Goal: Transaction & Acquisition: Purchase product/service

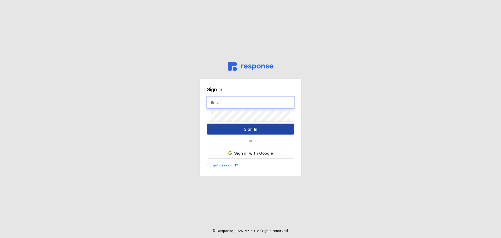
type input "[PERSON_NAME][EMAIL_ADDRESS][PERSON_NAME][DOMAIN_NAME]"
click at [254, 131] on p "Sign In" at bounding box center [251, 129] width 14 height 7
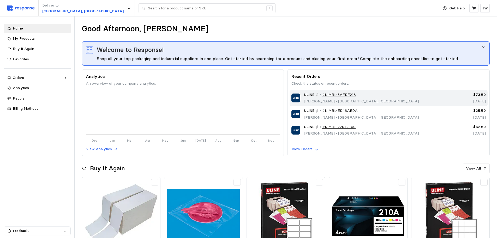
click at [391, 102] on div "ULINE • #NIMBL-3AEDE216 Justina Williams • Salt Lake City, UT" at bounding box center [363, 98] width 145 height 12
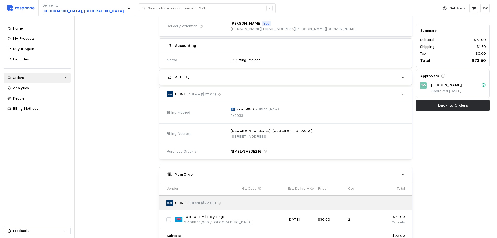
scroll to position [179, 0]
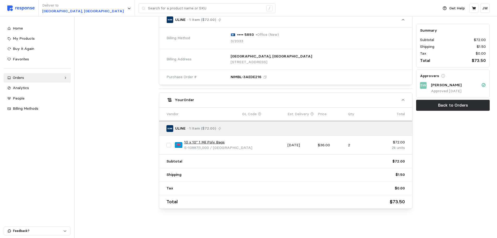
click at [170, 144] on input "checkbox" at bounding box center [168, 145] width 5 height 5
click at [170, 143] on input "checkbox" at bounding box center [168, 145] width 5 height 5
checkbox input "false"
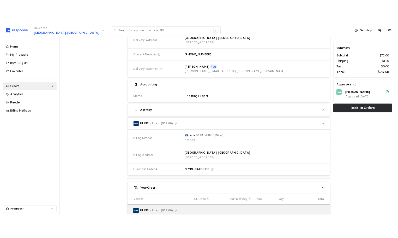
scroll to position [0, 0]
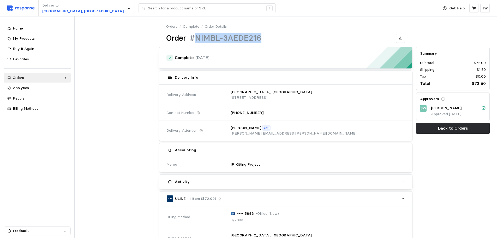
drag, startPoint x: 265, startPoint y: 42, endPoint x: 194, endPoint y: 41, distance: 71.2
click at [194, 41] on div "Order #NIMBL-3AEDE216" at bounding box center [285, 38] width 239 height 10
drag, startPoint x: 473, startPoint y: 9, endPoint x: 471, endPoint y: 3, distance: 5.7
click at [472, 9] on icon at bounding box center [474, 8] width 5 height 5
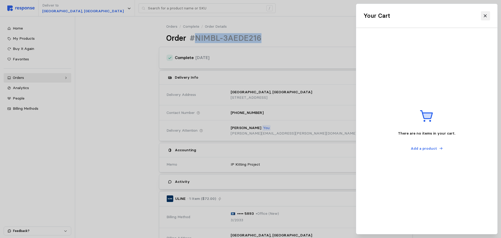
click at [485, 16] on icon at bounding box center [485, 15] width 3 height 3
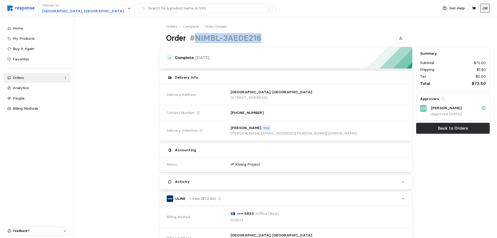
click at [483, 7] on p "JW" at bounding box center [485, 8] width 6 height 6
click at [460, 29] on p "Logout" at bounding box center [469, 30] width 33 height 6
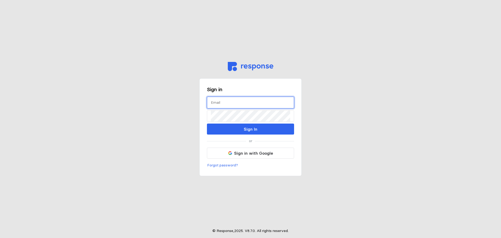
type input "[PERSON_NAME][EMAIL_ADDRESS][PERSON_NAME][DOMAIN_NAME]"
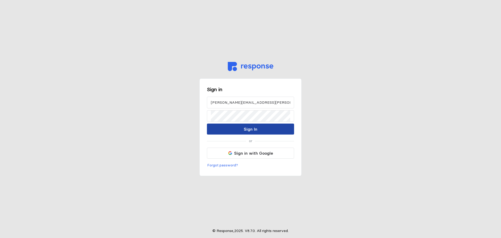
click at [248, 130] on p "Sign In" at bounding box center [251, 129] width 14 height 7
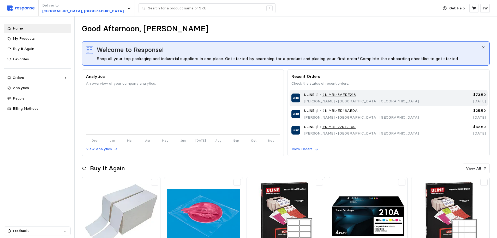
click at [294, 96] on img at bounding box center [295, 97] width 9 height 9
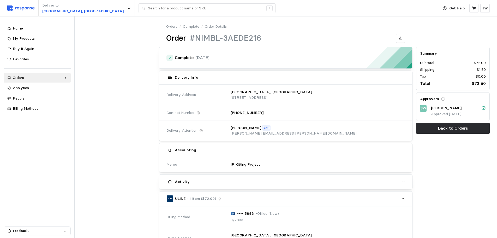
click at [20, 10] on img at bounding box center [20, 7] width 27 height 5
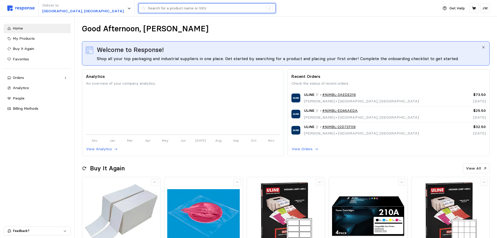
drag, startPoint x: 102, startPoint y: 11, endPoint x: 110, endPoint y: 13, distance: 8.7
click at [148, 11] on input "text" at bounding box center [206, 8] width 116 height 9
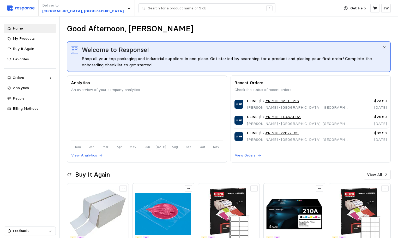
click at [303, 23] on div "Good Afternoon, Justina Welcome to Response! Shop all your top packaging and in…" at bounding box center [229, 237] width 338 height 442
click at [374, 8] on icon at bounding box center [375, 8] width 4 height 4
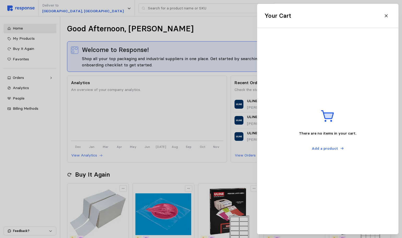
click at [386, 16] on icon at bounding box center [386, 16] width 5 height 5
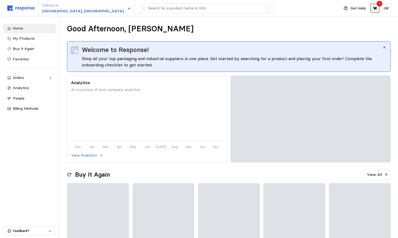
click at [374, 9] on icon at bounding box center [375, 8] width 4 height 4
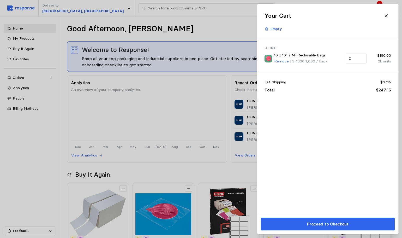
click at [335, 224] on p "Proceed to Checkout" at bounding box center [327, 223] width 41 height 7
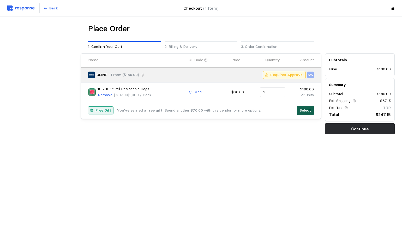
click at [309, 110] on p "Select" at bounding box center [304, 110] width 11 height 6
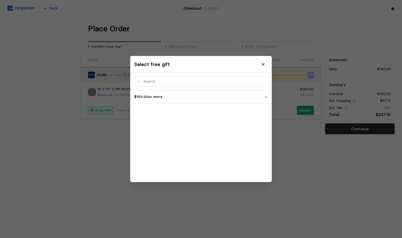
click at [173, 96] on p "$150.00 or more" at bounding box center [199, 97] width 130 height 6
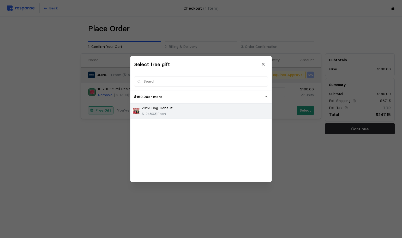
click at [182, 115] on div "2023 Dog-Gone-It S-24803 | Each" at bounding box center [200, 110] width 137 height 11
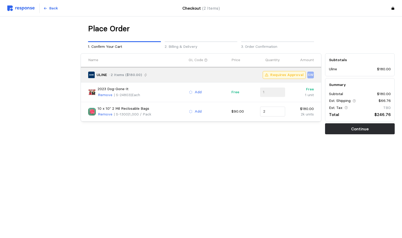
click at [115, 89] on p "2023 Dog-Gone-It" at bounding box center [113, 89] width 31 height 6
click at [92, 92] on img at bounding box center [92, 92] width 8 height 8
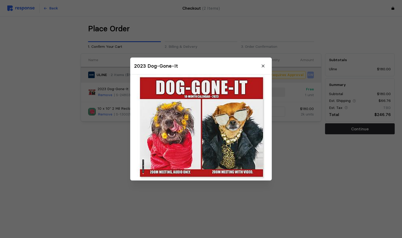
click at [263, 66] on icon at bounding box center [263, 66] width 5 height 5
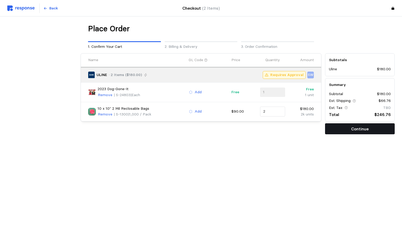
click at [358, 131] on p "Continue" at bounding box center [359, 128] width 17 height 7
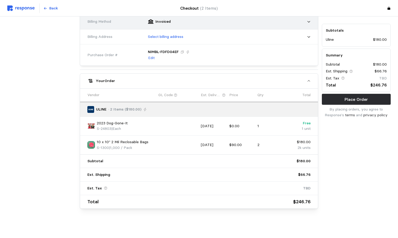
scroll to position [10, 0]
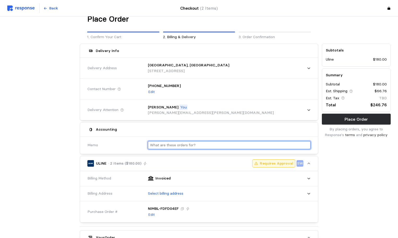
drag, startPoint x: 162, startPoint y: 145, endPoint x: 194, endPoint y: 151, distance: 32.4
click at [162, 145] on input "text" at bounding box center [229, 145] width 159 height 8
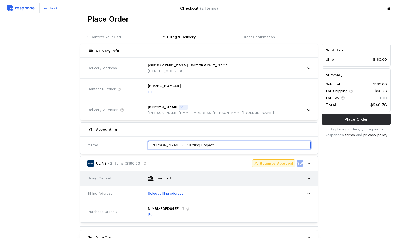
type input "[PERSON_NAME] - IP Kitting Project"
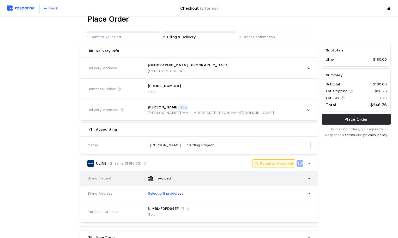
click at [157, 178] on p "Invoiced" at bounding box center [162, 178] width 15 height 6
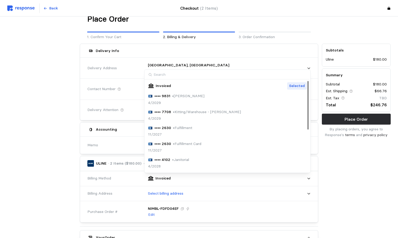
scroll to position [79, 0]
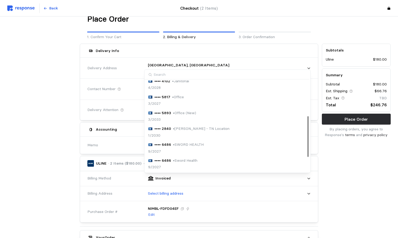
click at [174, 102] on div "3/2027" at bounding box center [166, 104] width 36 height 6
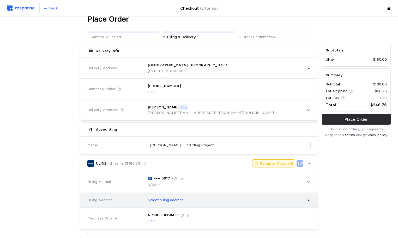
click at [169, 199] on p "Select billing address" at bounding box center [165, 200] width 35 height 6
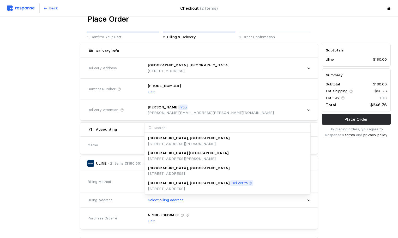
click at [183, 170] on div "[GEOGRAPHIC_DATA], [GEOGRAPHIC_DATA]" at bounding box center [188, 168] width 81 height 6
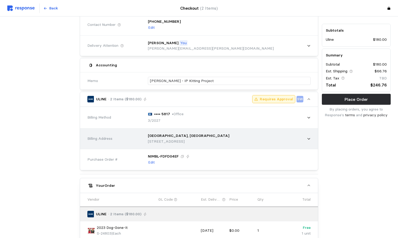
scroll to position [0, 0]
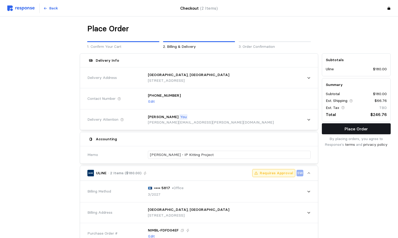
click at [356, 126] on p "Place Order" at bounding box center [356, 128] width 23 height 7
